Goal: Use online tool/utility: Use online tool/utility

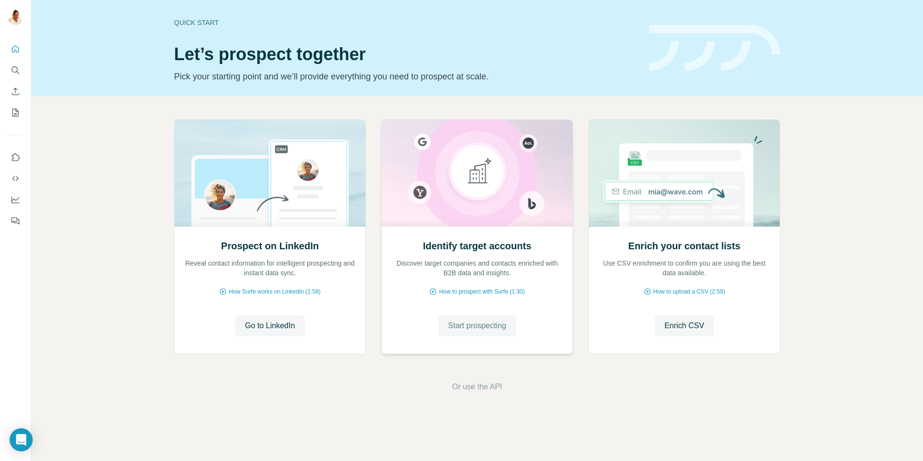
click at [481, 323] on span "Start prospecting" at bounding box center [477, 326] width 58 height 12
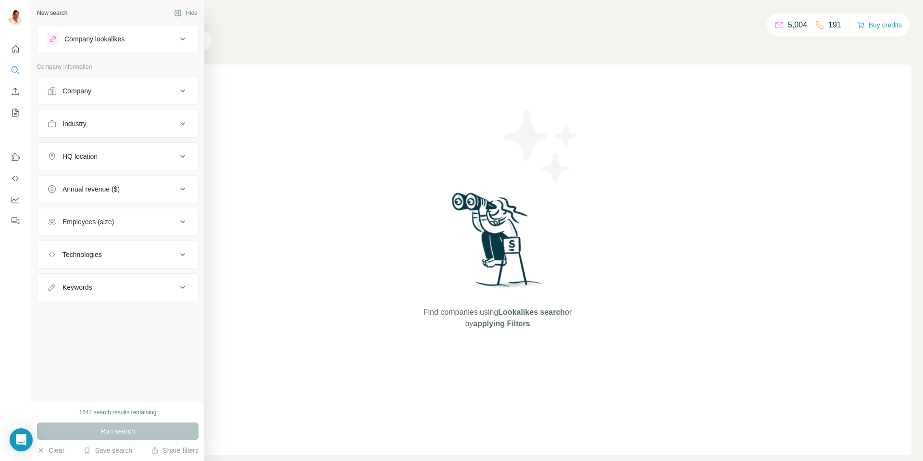
click at [73, 89] on div "Company" at bounding box center [77, 91] width 29 height 10
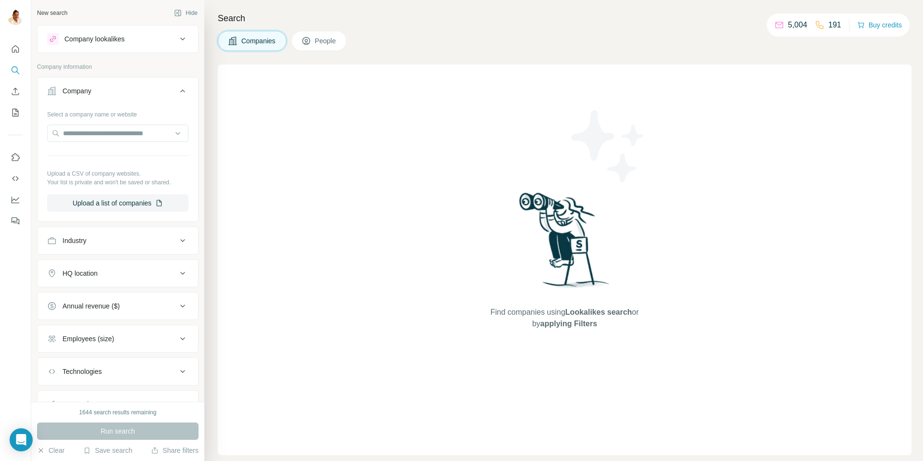
click at [116, 38] on div "Company lookalikes" at bounding box center [94, 39] width 60 height 10
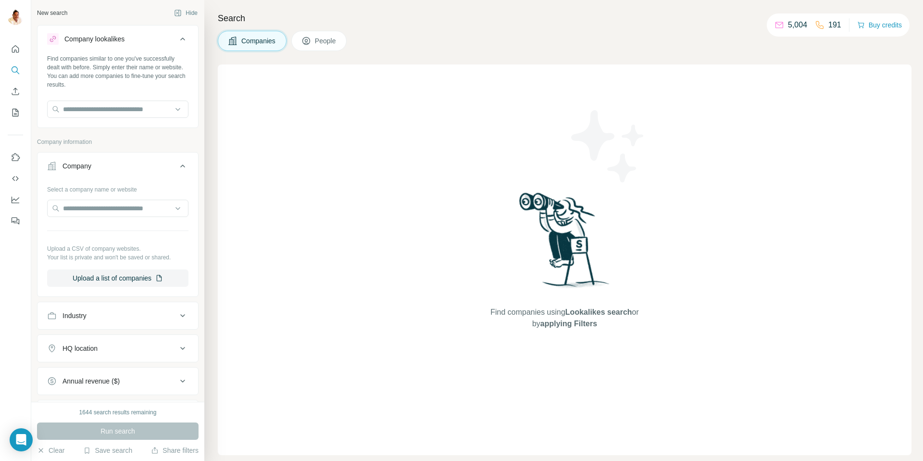
click at [116, 38] on div "Company lookalikes" at bounding box center [94, 39] width 60 height 10
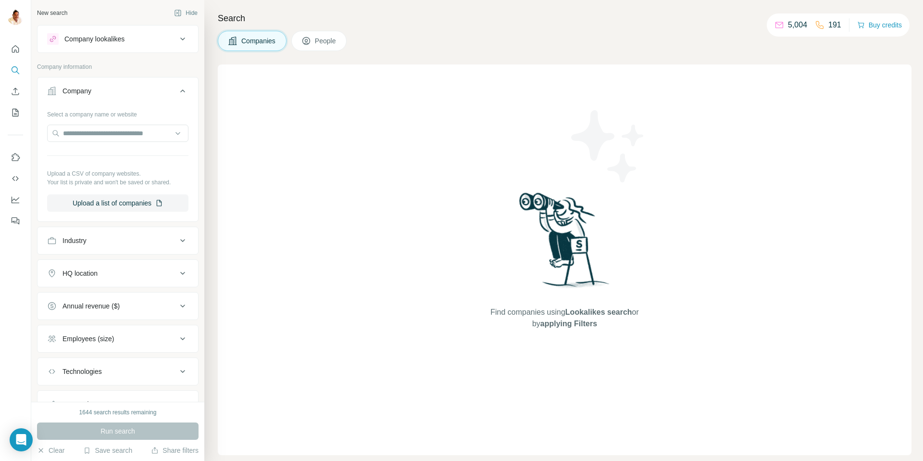
scroll to position [43, 0]
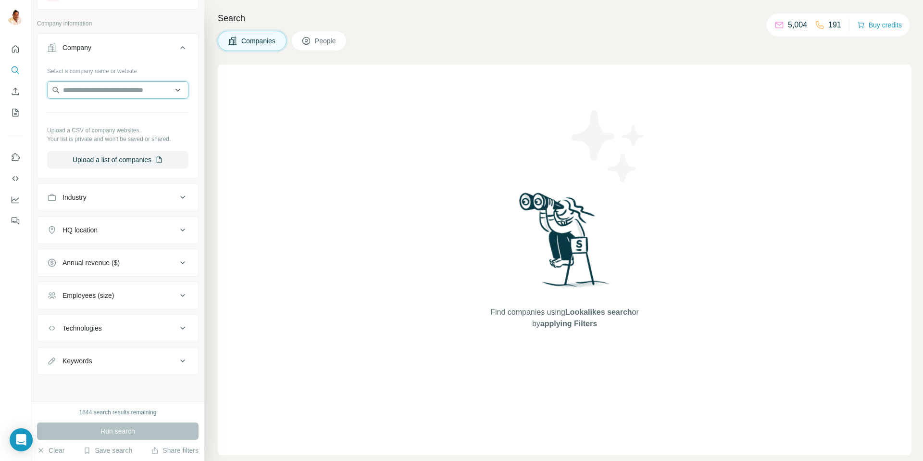
click at [109, 87] on input "text" at bounding box center [117, 89] width 141 height 17
